Goal: Transaction & Acquisition: Purchase product/service

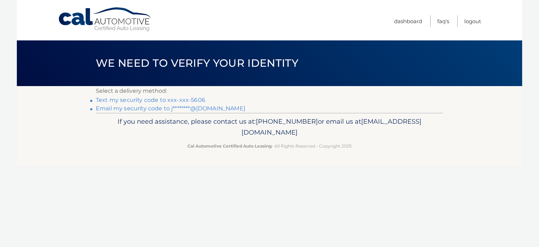
click at [144, 100] on link "Text my security code to xxx-xxx-5606" at bounding box center [150, 99] width 109 height 7
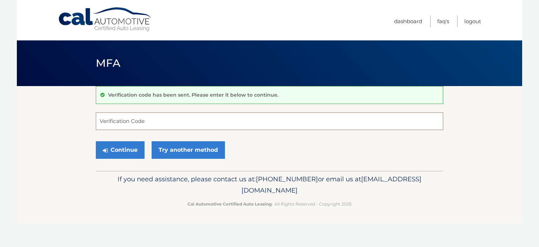
click at [134, 122] on input "Verification Code" at bounding box center [269, 121] width 347 height 18
type input "425614"
click at [127, 151] on button "Continue" at bounding box center [120, 150] width 49 height 18
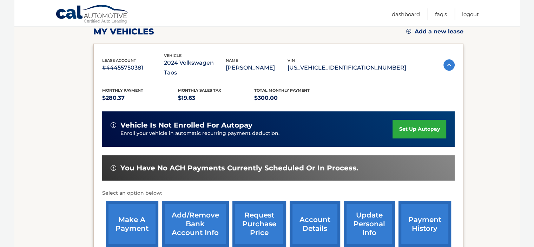
scroll to position [103, 0]
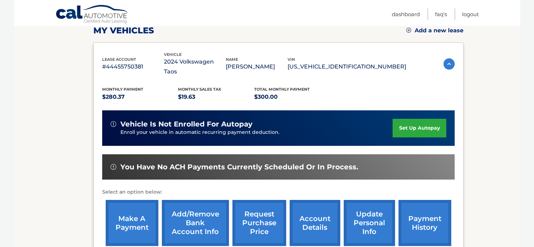
click at [418, 225] on link "payment history" at bounding box center [424, 223] width 53 height 46
click at [126, 214] on link "make a payment" at bounding box center [132, 223] width 53 height 46
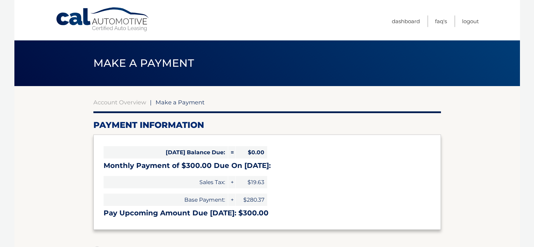
select select "NzVkZGY4Y2ItMDJiMi00MjVkLWIyN2YtNzMyNjMwNGJhOTU3"
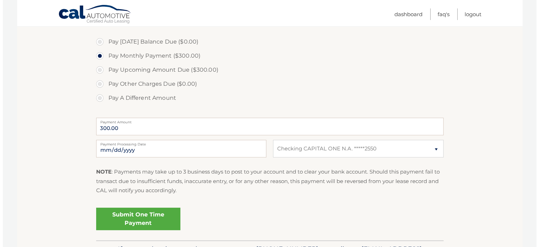
scroll to position [209, 0]
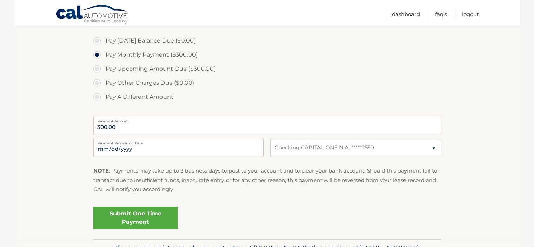
click at [143, 216] on link "Submit One Time Payment" at bounding box center [135, 217] width 84 height 22
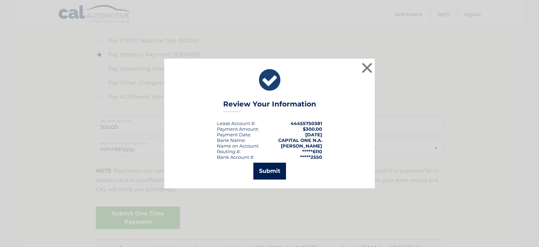
click at [266, 169] on button "Submit" at bounding box center [269, 170] width 33 height 17
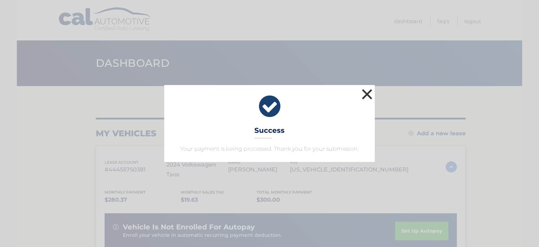
click at [367, 95] on button "×" at bounding box center [367, 94] width 14 height 14
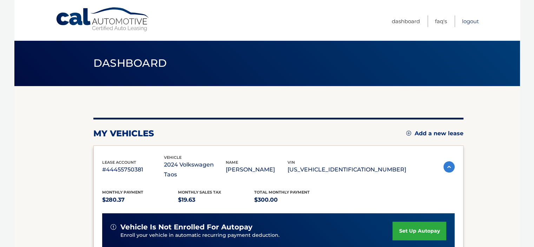
click at [465, 22] on link "Logout" at bounding box center [470, 21] width 17 height 12
